Goal: Information Seeking & Learning: Find specific fact

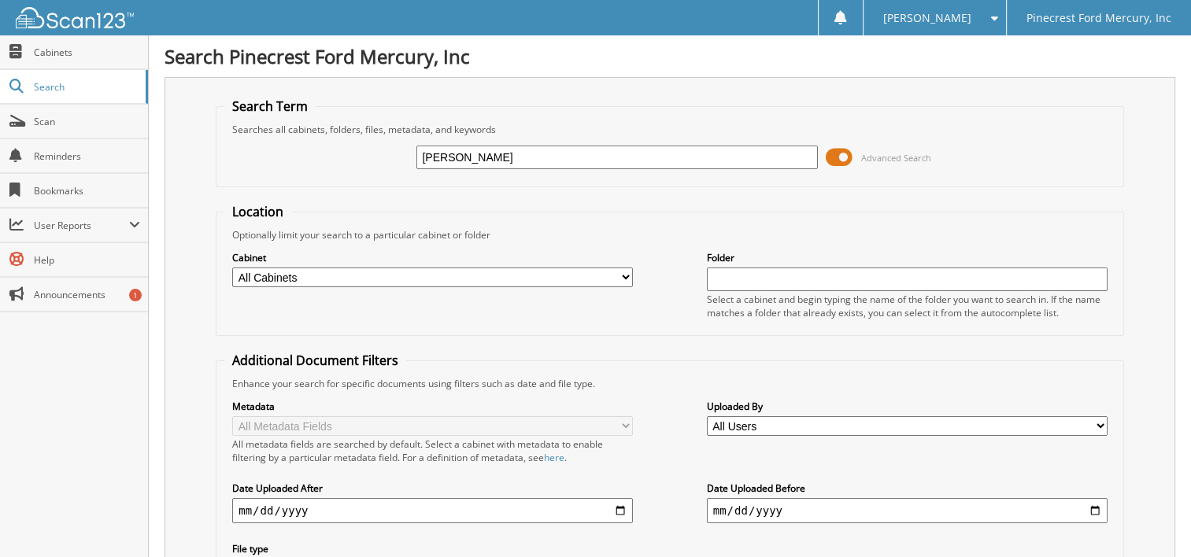
type input "[PERSON_NAME]"
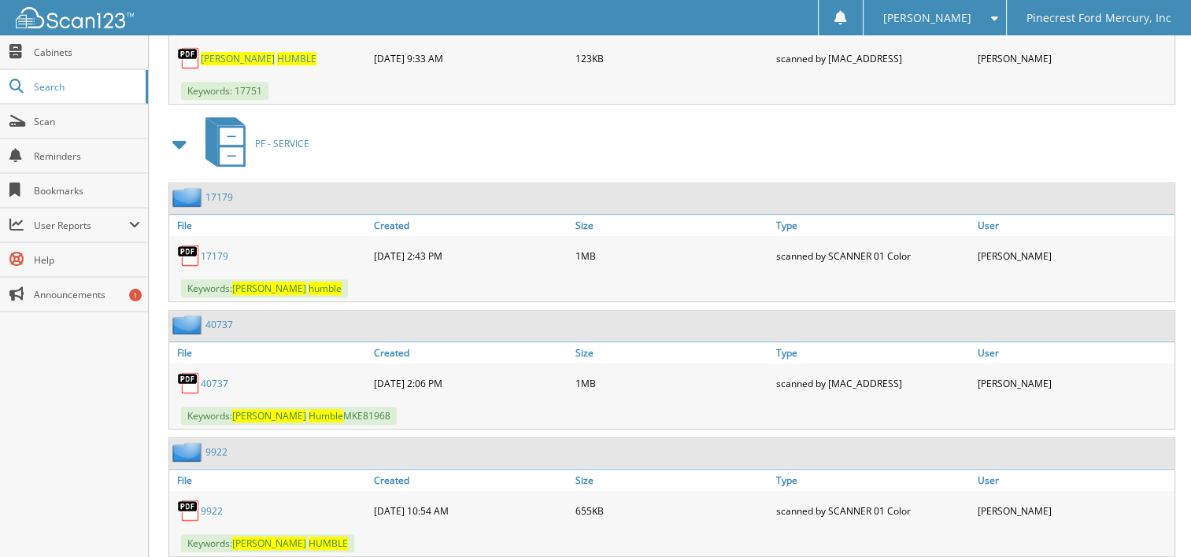
scroll to position [1023, 0]
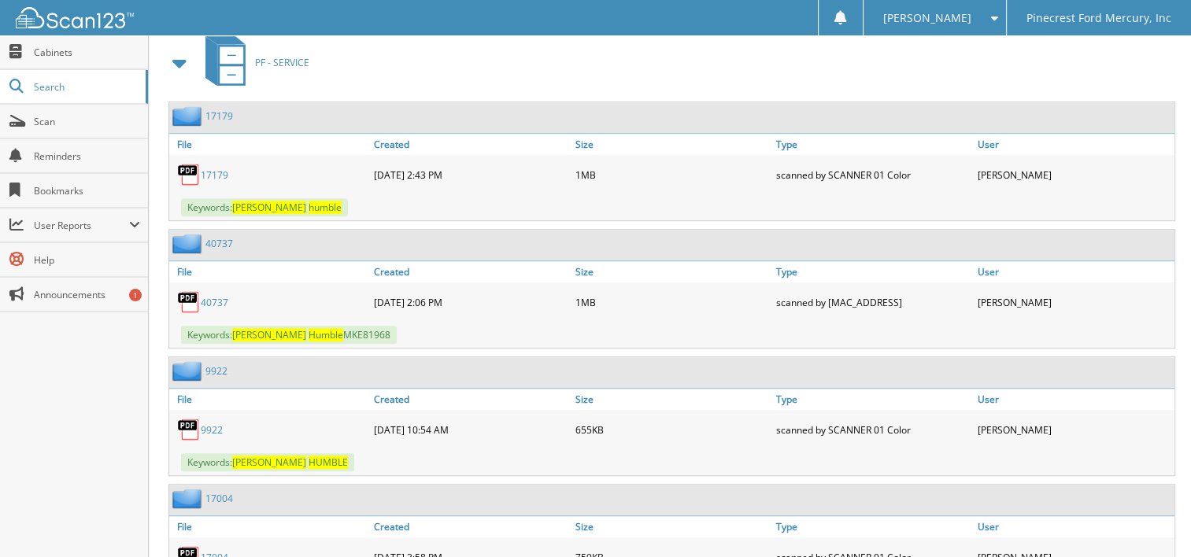
click at [215, 296] on link "40737" at bounding box center [215, 302] width 28 height 13
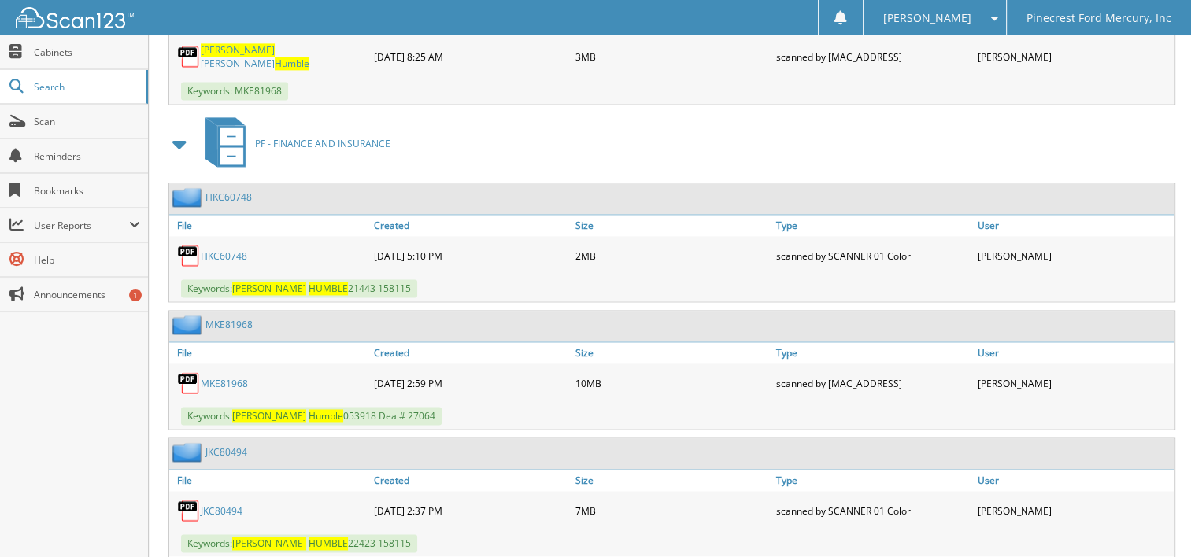
scroll to position [2344, 0]
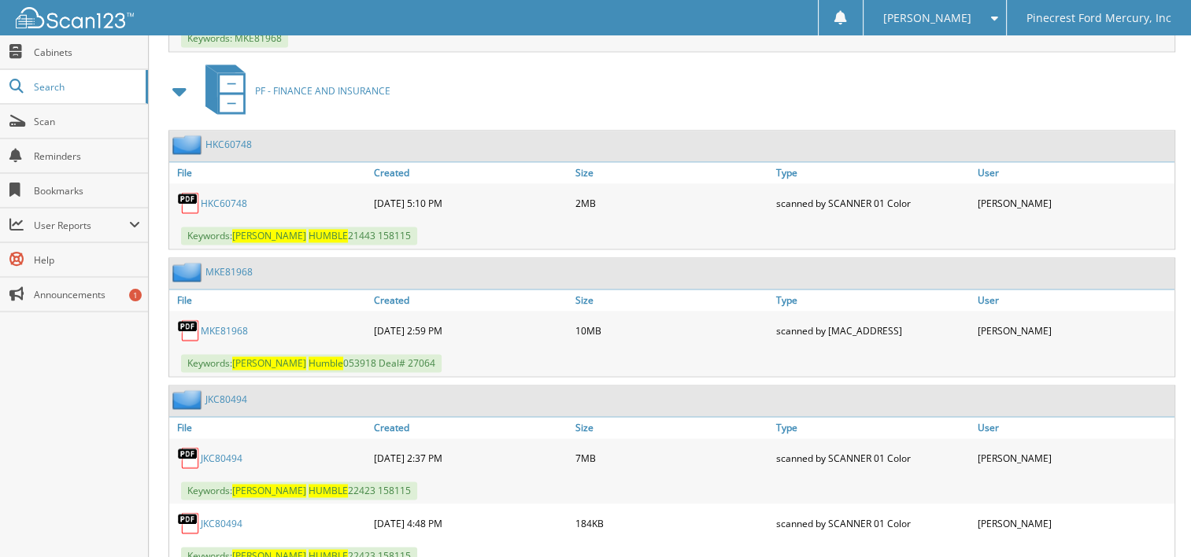
click at [228, 324] on link "MKE81968" at bounding box center [224, 330] width 47 height 13
